Goal: Information Seeking & Learning: Find specific fact

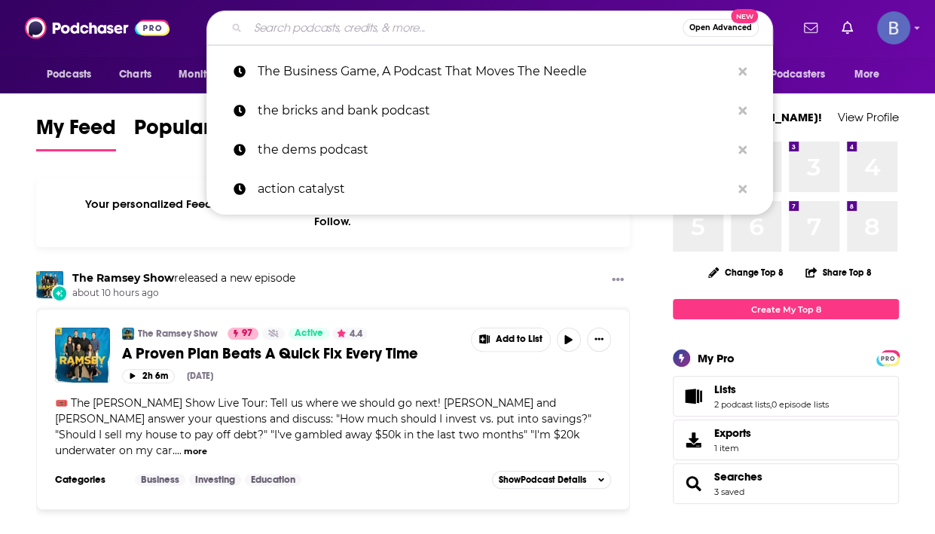
click at [302, 33] on input "Search podcasts, credits, & more..." at bounding box center [465, 28] width 435 height 24
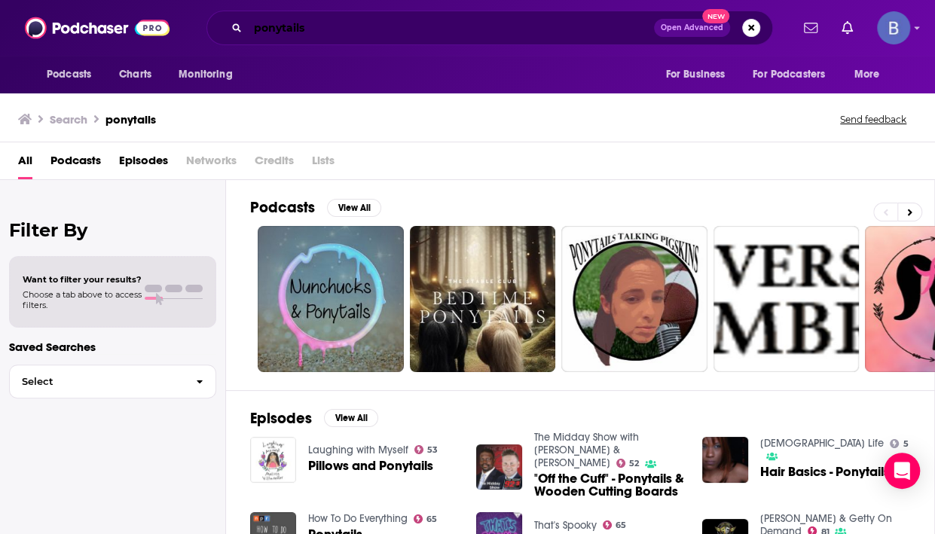
click at [282, 33] on input "ponytails" at bounding box center [451, 28] width 406 height 24
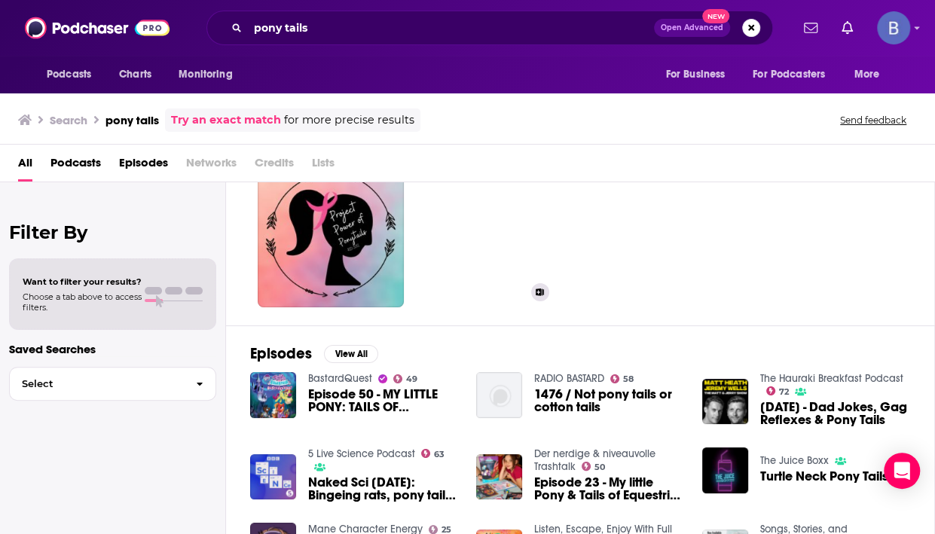
scroll to position [71, 0]
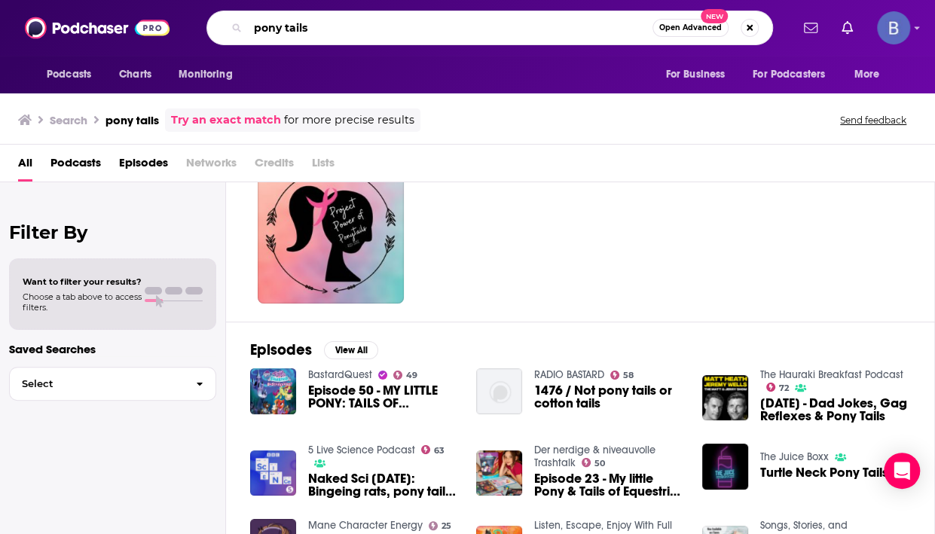
drag, startPoint x: 319, startPoint y: 28, endPoint x: 230, endPoint y: 28, distance: 88.9
click at [230, 28] on div "pony tails Open Advanced New" at bounding box center [490, 28] width 567 height 35
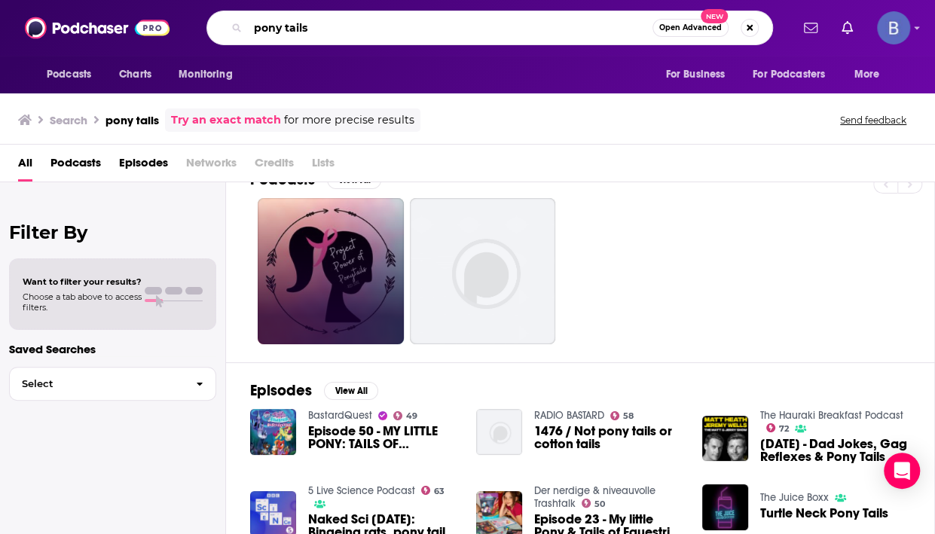
scroll to position [24, 0]
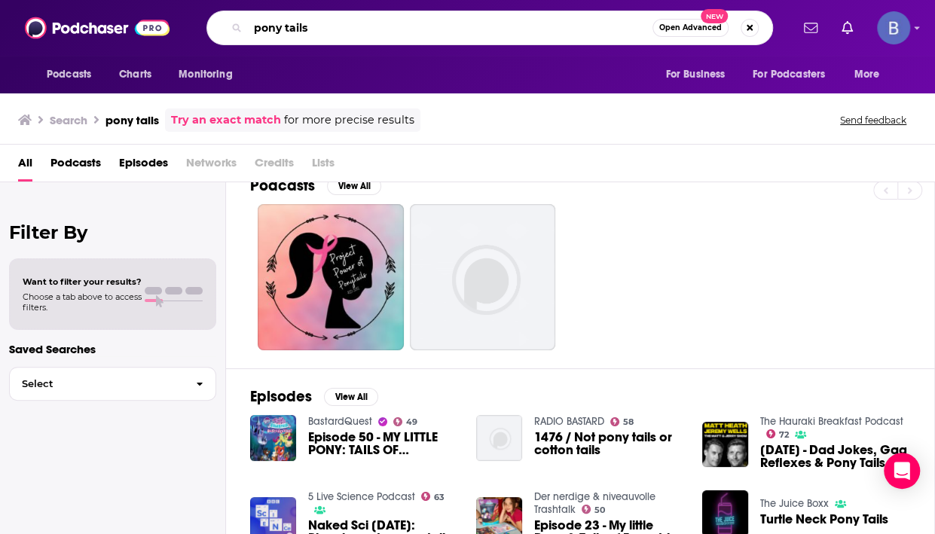
click at [283, 28] on input "pony tails" at bounding box center [450, 28] width 405 height 24
click at [372, 31] on input "ponytails" at bounding box center [450, 28] width 405 height 24
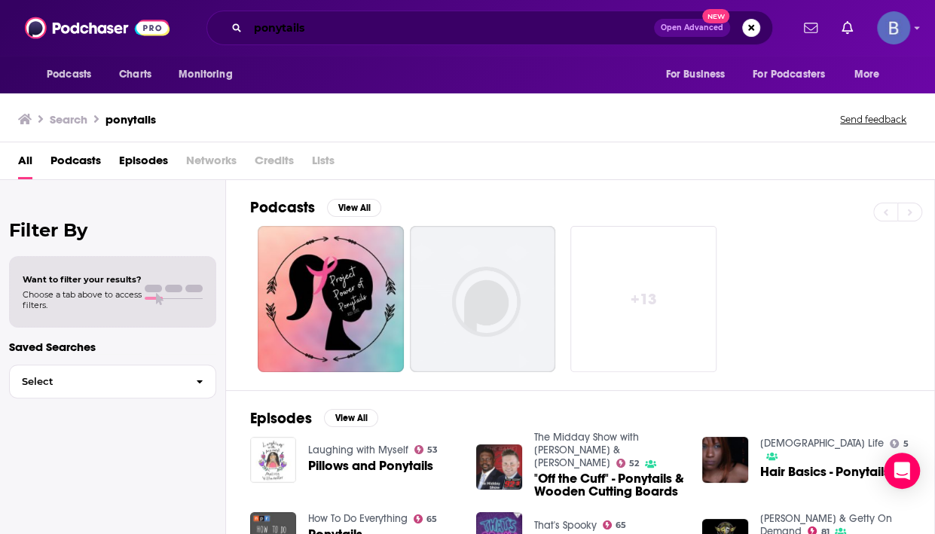
click at [306, 29] on input "ponytails" at bounding box center [451, 28] width 406 height 24
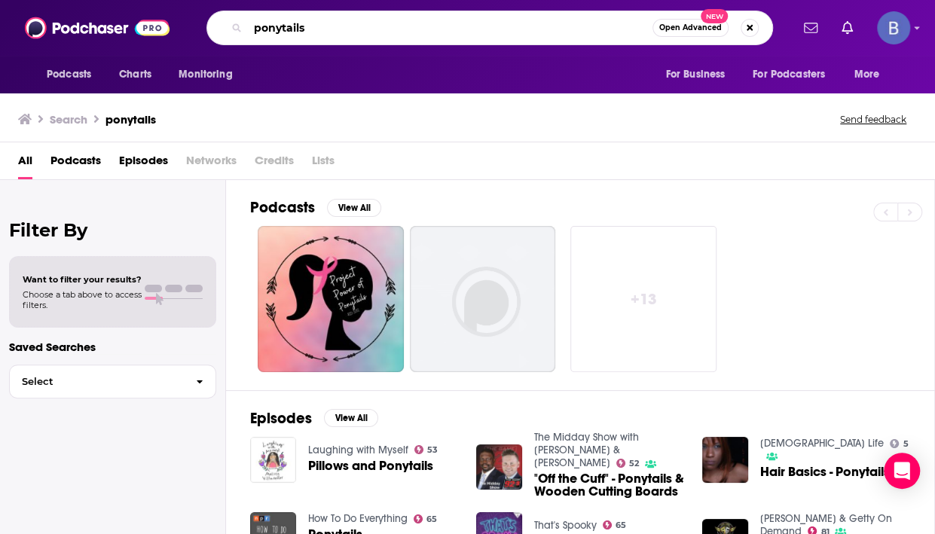
click at [280, 28] on input "ponytails" at bounding box center [450, 28] width 405 height 24
click at [309, 26] on input "pony tails" at bounding box center [450, 28] width 405 height 24
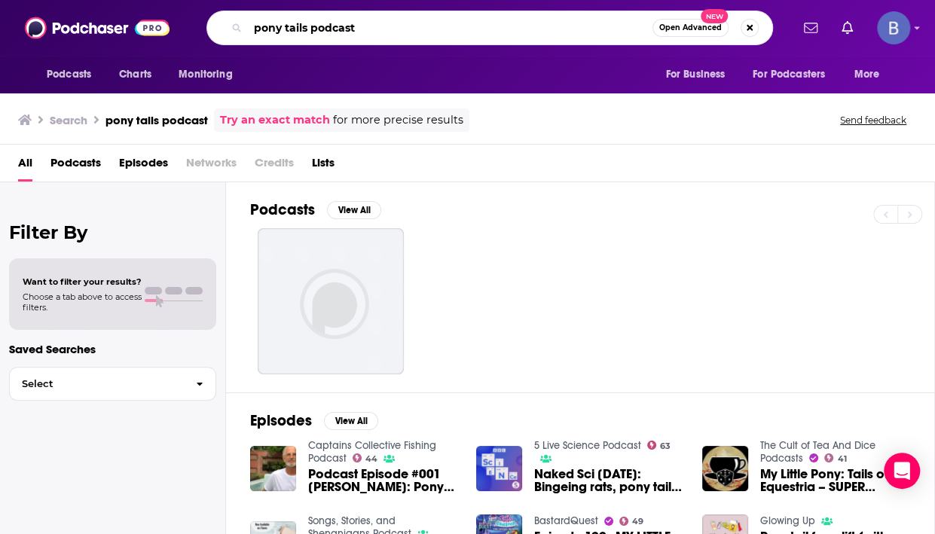
drag, startPoint x: 359, startPoint y: 30, endPoint x: 240, endPoint y: 30, distance: 118.3
click at [240, 29] on div "pony tails podcast Open Advanced New" at bounding box center [490, 28] width 567 height 35
type input "[PERSON_NAME]"
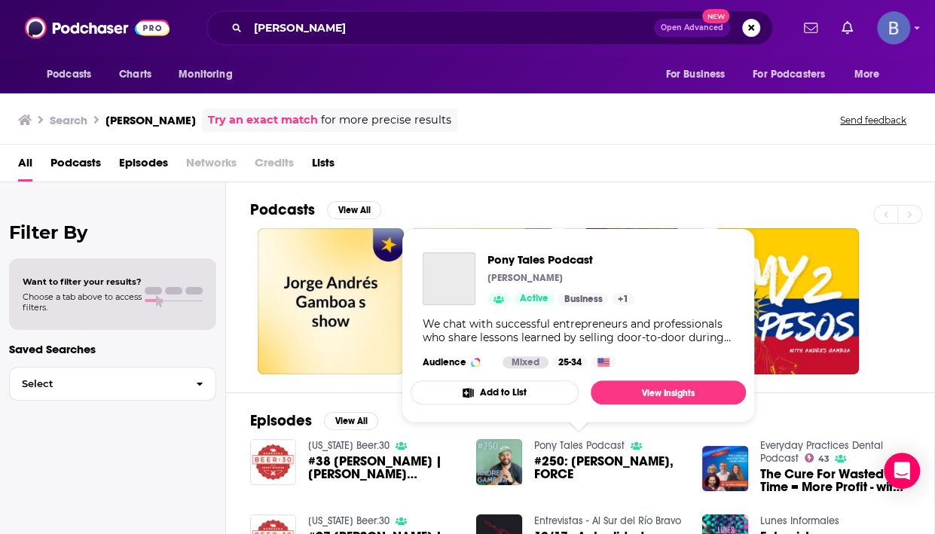
click at [559, 442] on link "Pony Tales Podcast" at bounding box center [579, 445] width 90 height 13
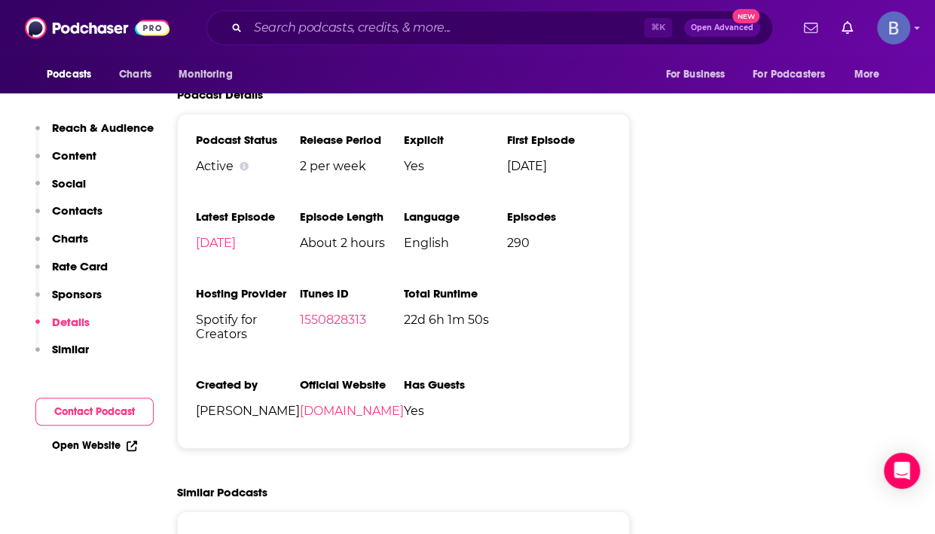
scroll to position [1865, 0]
